Goal: Information Seeking & Learning: Learn about a topic

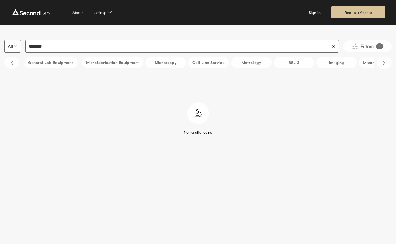
click at [44, 47] on input "*******" at bounding box center [181, 46] width 313 height 13
type input "*****"
click at [385, 63] on icon "Scroll right" at bounding box center [384, 62] width 6 height 6
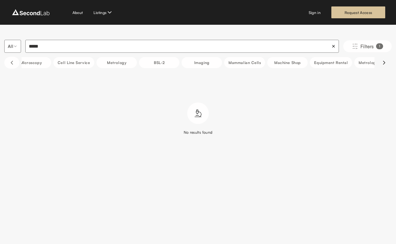
click at [385, 63] on icon "Scroll right" at bounding box center [384, 62] width 6 height 6
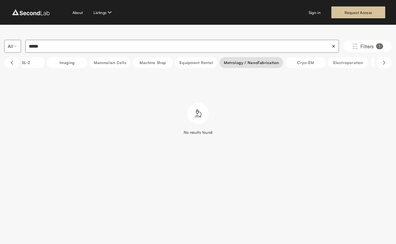
click at [253, 61] on button "Metrology / NanoFabrication" at bounding box center [251, 62] width 64 height 11
click at [34, 52] on input "*****" at bounding box center [181, 46] width 312 height 13
type input "*"
click at [45, 50] on input "***" at bounding box center [181, 46] width 312 height 13
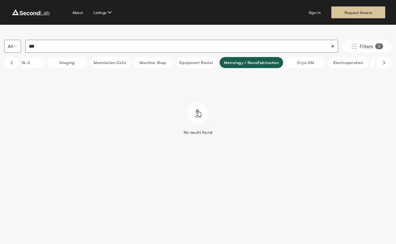
click at [45, 50] on input "***" at bounding box center [181, 46] width 312 height 13
type input "**********"
click at [11, 47] on html "**********" at bounding box center [198, 81] width 396 height 163
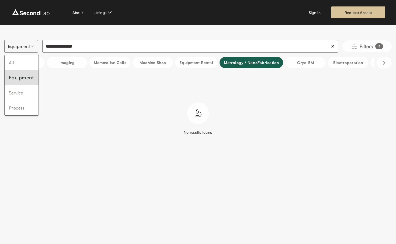
click at [15, 46] on html "**********" at bounding box center [198, 81] width 396 height 163
click at [17, 36] on html "**********" at bounding box center [198, 81] width 396 height 163
click at [16, 61] on button "Scroll left" at bounding box center [11, 63] width 15 height 12
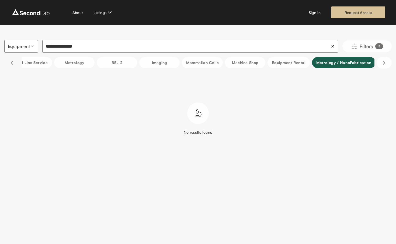
click at [16, 61] on button "Scroll left" at bounding box center [11, 63] width 15 height 12
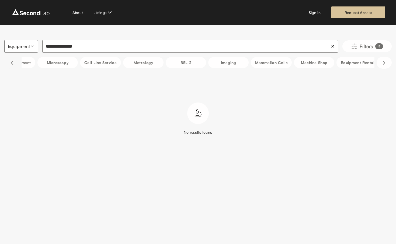
click at [16, 61] on button "Scroll left" at bounding box center [11, 63] width 15 height 12
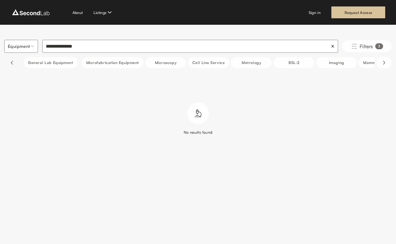
click at [16, 61] on button "Scroll left" at bounding box center [11, 63] width 15 height 12
click at [36, 61] on button "General Lab equipment" at bounding box center [51, 62] width 54 height 11
click at [78, 43] on input "**********" at bounding box center [189, 46] width 295 height 13
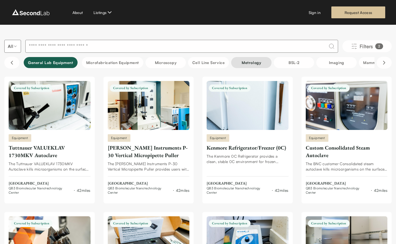
click at [242, 62] on button "Metrology" at bounding box center [251, 62] width 40 height 11
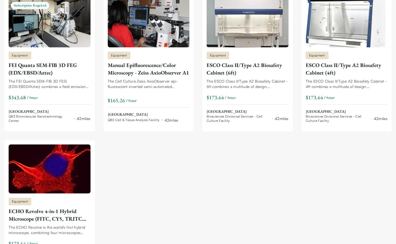
scroll to position [1728, 0]
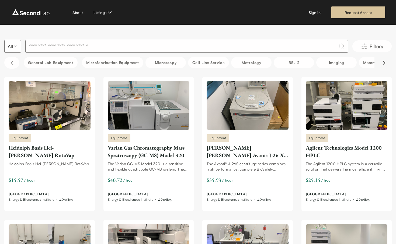
click at [384, 62] on icon "Scroll right" at bounding box center [384, 62] width 2 height 3
click at [334, 63] on button "Equipment Rental" at bounding box center [330, 62] width 42 height 11
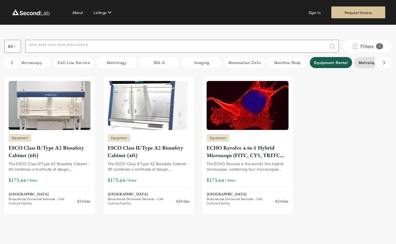
click at [356, 62] on button "Metrology / NanoFabrication" at bounding box center [386, 62] width 64 height 11
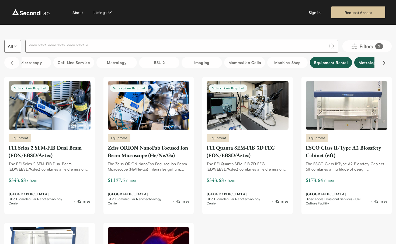
click at [382, 60] on icon "Scroll right" at bounding box center [384, 62] width 6 height 6
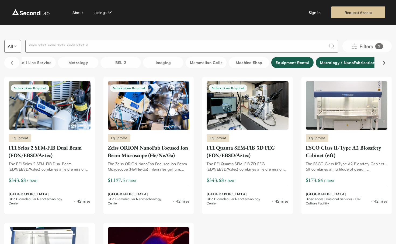
click at [382, 60] on icon "Scroll right" at bounding box center [384, 62] width 6 height 6
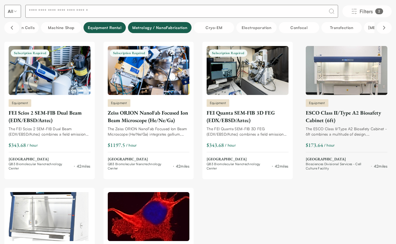
scroll to position [32, 0]
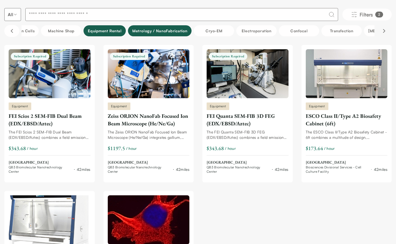
click at [380, 31] on button "Scroll right" at bounding box center [383, 31] width 15 height 12
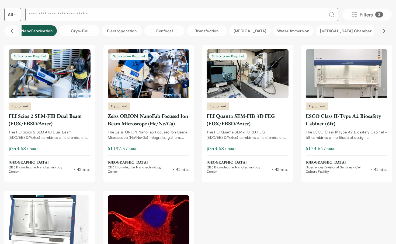
click at [380, 31] on button "Scroll right" at bounding box center [383, 31] width 15 height 12
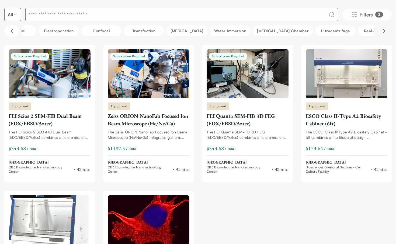
scroll to position [0, 563]
click at [190, 31] on button "[MEDICAL_DATA]" at bounding box center [181, 30] width 41 height 11
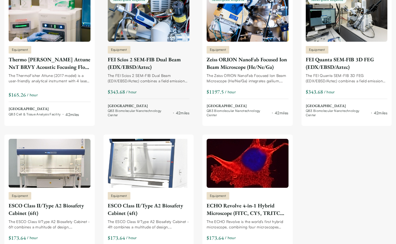
scroll to position [0, 0]
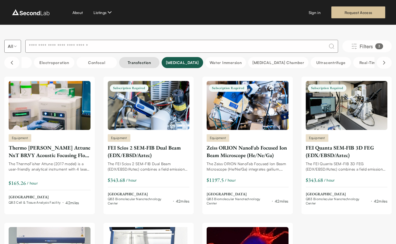
click at [128, 60] on button "Transfection" at bounding box center [139, 62] width 40 height 11
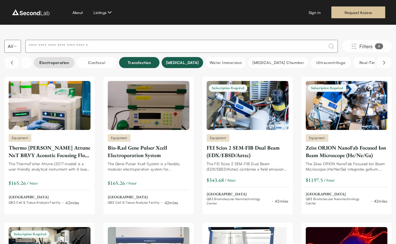
click at [64, 63] on button "Electroporation" at bounding box center [54, 62] width 40 height 11
click at [132, 63] on button "Transfection" at bounding box center [139, 62] width 40 height 11
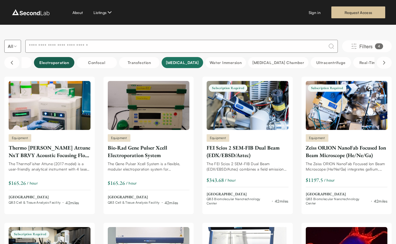
click at [179, 64] on button "[MEDICAL_DATA]" at bounding box center [181, 62] width 41 height 11
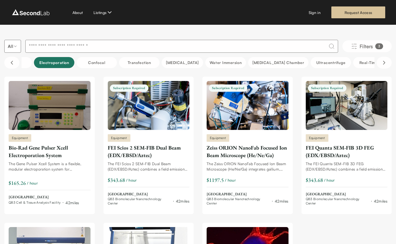
click at [65, 63] on button "Electroporation" at bounding box center [54, 62] width 40 height 11
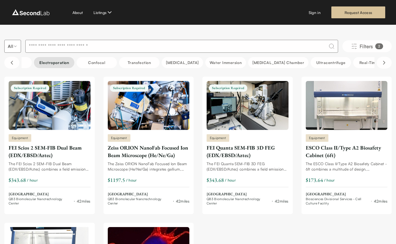
click at [51, 61] on button "Electroporation" at bounding box center [54, 62] width 40 height 11
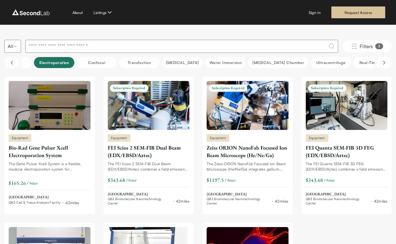
click at [51, 61] on button "Electroporation" at bounding box center [54, 62] width 40 height 11
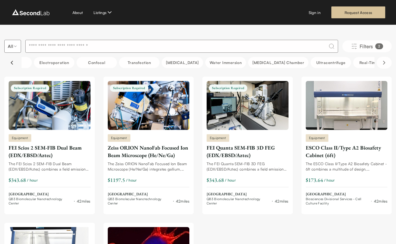
click at [9, 65] on icon "Scroll left" at bounding box center [12, 62] width 6 height 6
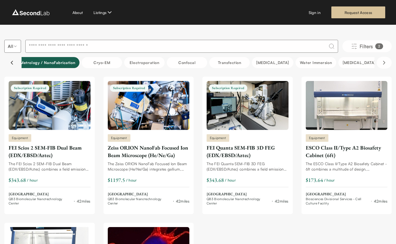
click at [9, 65] on icon "Scroll left" at bounding box center [12, 62] width 6 height 6
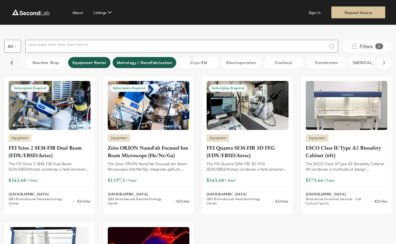
click at [9, 65] on icon "Scroll left" at bounding box center [12, 62] width 6 height 6
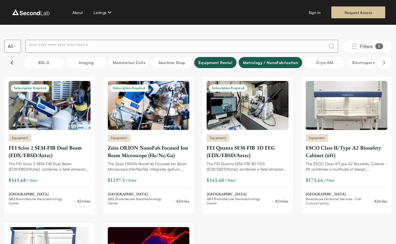
click at [9, 65] on icon "Scroll left" at bounding box center [12, 62] width 6 height 6
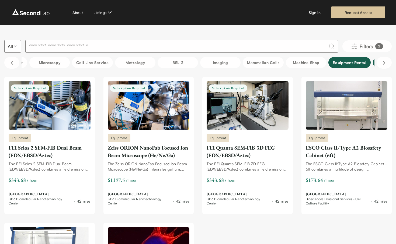
scroll to position [0, 115]
click at [336, 68] on button "Equipment Rental" at bounding box center [350, 62] width 42 height 11
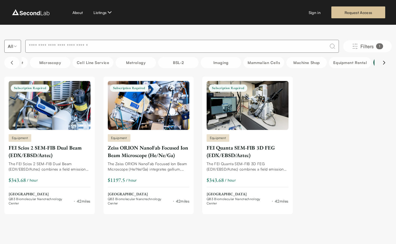
click at [382, 65] on icon "Scroll right" at bounding box center [384, 62] width 6 height 6
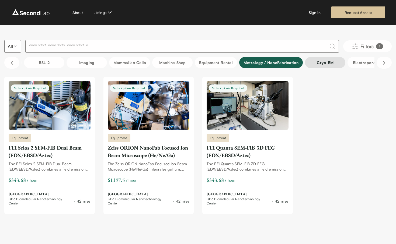
scroll to position [0, 250]
click at [288, 65] on button "Metrology / NanoFabrication" at bounding box center [270, 62] width 64 height 11
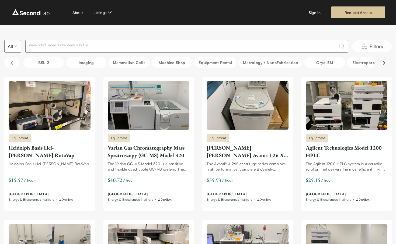
click at [383, 63] on icon "Scroll right" at bounding box center [384, 62] width 6 height 6
click at [383, 64] on icon "Scroll right" at bounding box center [384, 62] width 6 height 6
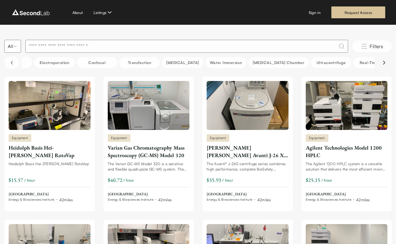
scroll to position [0, 563]
click at [383, 64] on icon "Scroll right" at bounding box center [384, 62] width 6 height 6
click at [318, 64] on button "Ultracentrifuge" at bounding box center [330, 62] width 40 height 11
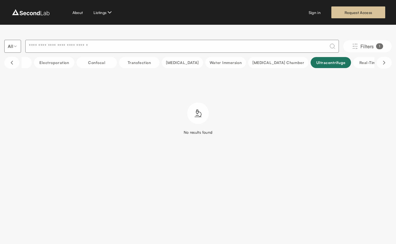
click at [318, 64] on button "Ultracentrifuge" at bounding box center [330, 62] width 40 height 11
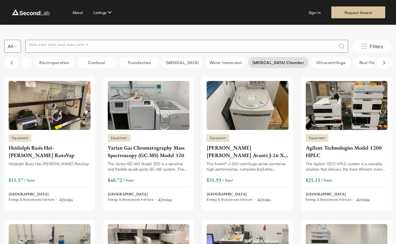
click at [271, 64] on button "[MEDICAL_DATA] Chamber" at bounding box center [278, 62] width 60 height 11
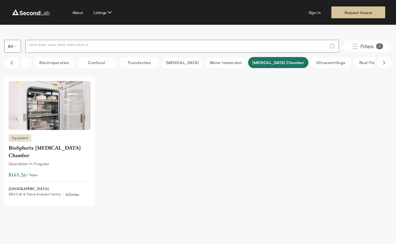
click at [271, 64] on button "[MEDICAL_DATA] Chamber" at bounding box center [278, 62] width 60 height 11
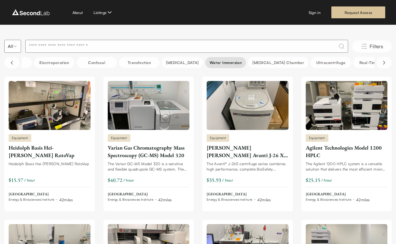
click at [226, 65] on button "Water Immersion" at bounding box center [225, 62] width 41 height 11
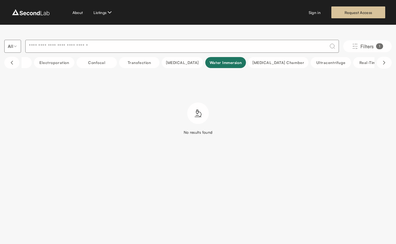
click at [226, 65] on button "Water Immersion" at bounding box center [225, 62] width 41 height 11
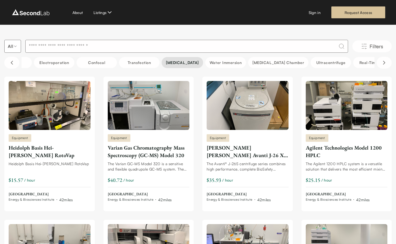
click at [186, 62] on button "[MEDICAL_DATA]" at bounding box center [181, 62] width 41 height 11
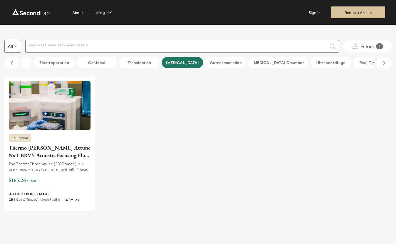
click at [186, 62] on button "[MEDICAL_DATA]" at bounding box center [181, 62] width 41 height 11
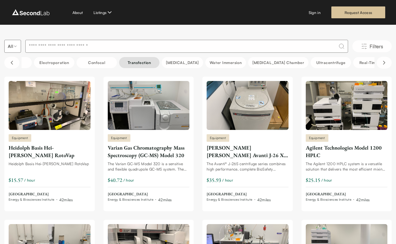
click at [147, 63] on button "Transfection" at bounding box center [139, 62] width 40 height 11
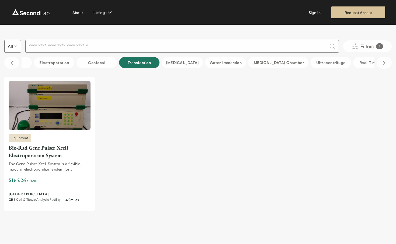
click at [147, 63] on button "Transfection" at bounding box center [139, 62] width 40 height 11
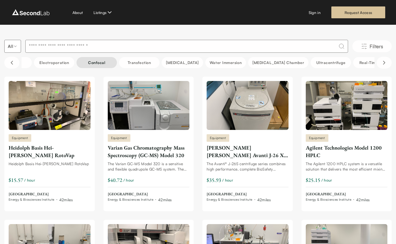
click at [101, 66] on button "Confocal" at bounding box center [96, 62] width 40 height 11
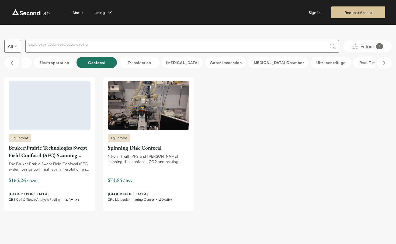
click at [101, 66] on button "Confocal" at bounding box center [96, 62] width 40 height 11
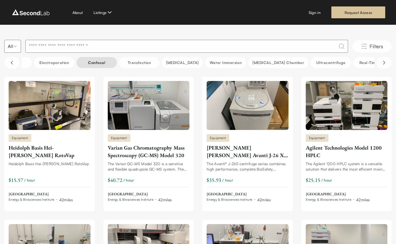
click at [86, 63] on button "Confocal" at bounding box center [96, 62] width 40 height 11
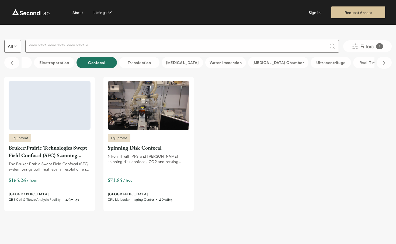
click at [86, 63] on button "Confocal" at bounding box center [96, 62] width 40 height 11
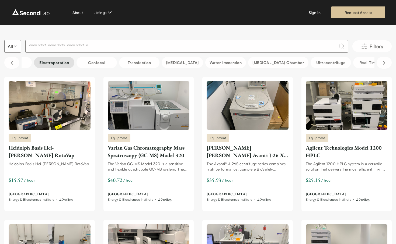
click at [52, 63] on button "Electroporation" at bounding box center [54, 62] width 40 height 11
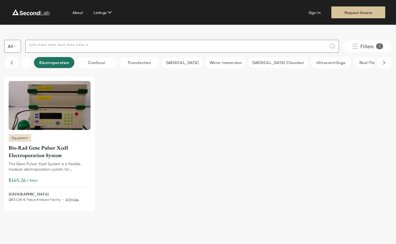
click at [52, 63] on button "Electroporation" at bounding box center [54, 62] width 40 height 11
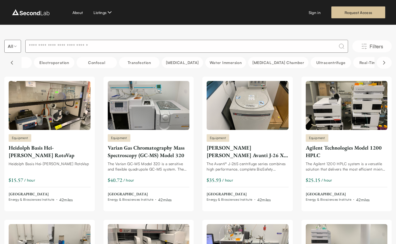
click at [15, 66] on button "Scroll left" at bounding box center [11, 63] width 15 height 12
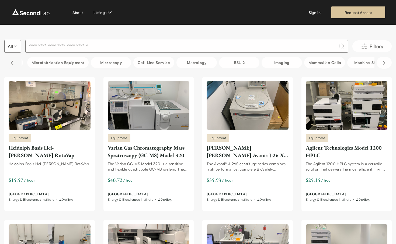
click at [15, 66] on button "Scroll left" at bounding box center [11, 63] width 15 height 12
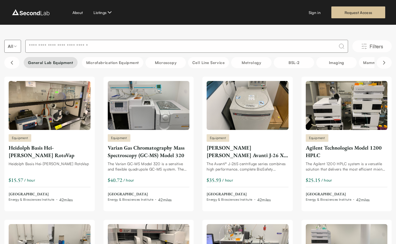
click at [37, 66] on button "General Lab equipment" at bounding box center [51, 62] width 54 height 11
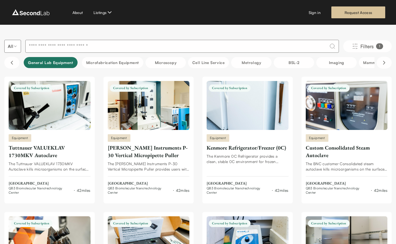
click at [37, 63] on button "General Lab equipment" at bounding box center [51, 62] width 54 height 11
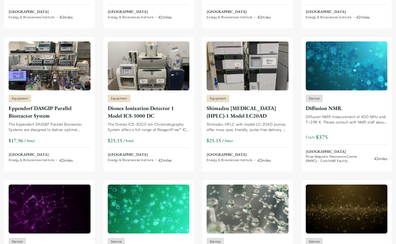
scroll to position [6452, 0]
